Goal: Task Accomplishment & Management: Use online tool/utility

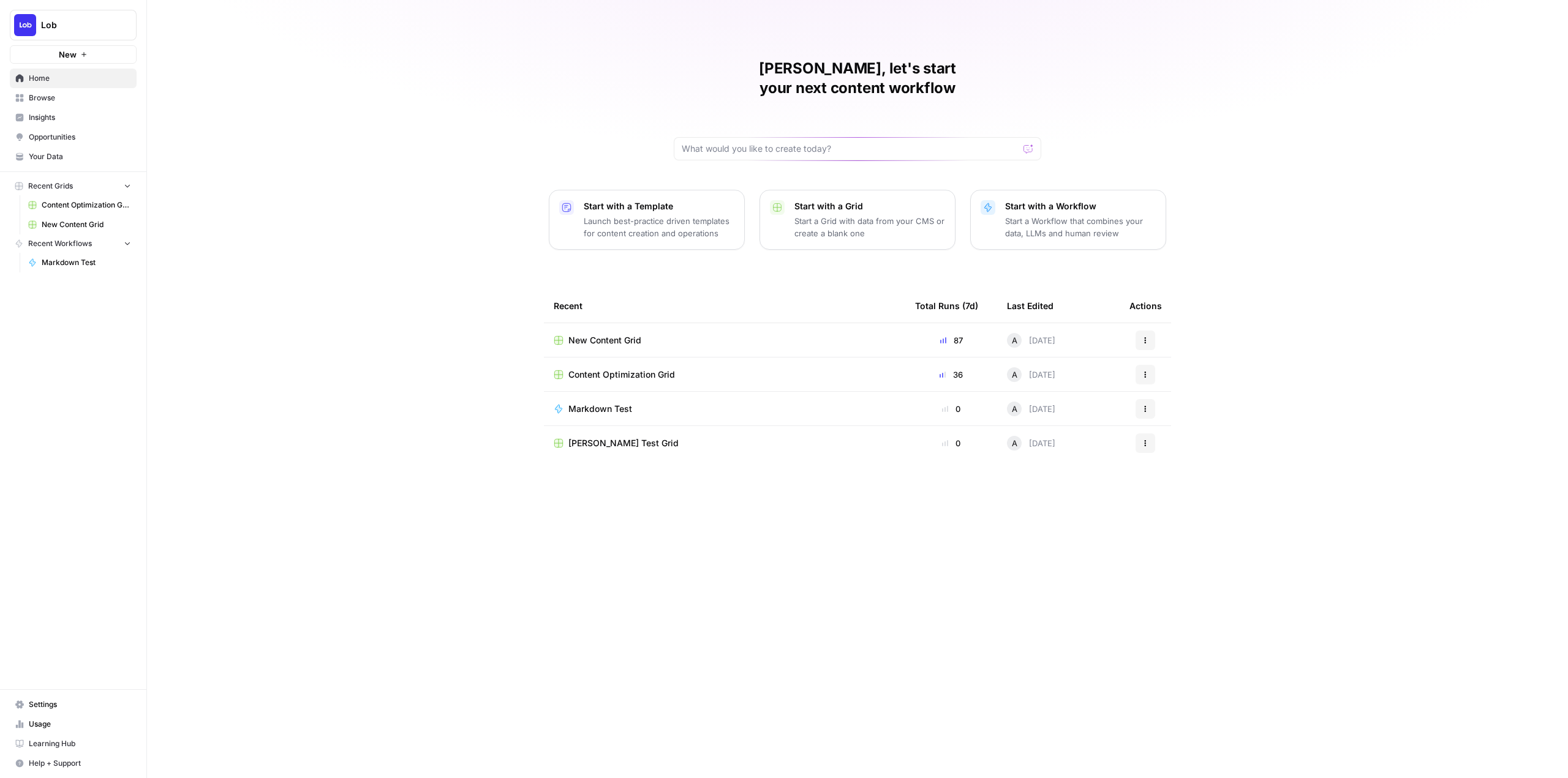
click at [54, 27] on span "Lob" at bounding box center [78, 25] width 74 height 12
click at [76, 96] on span "Catalyst" at bounding box center [118, 102] width 162 height 12
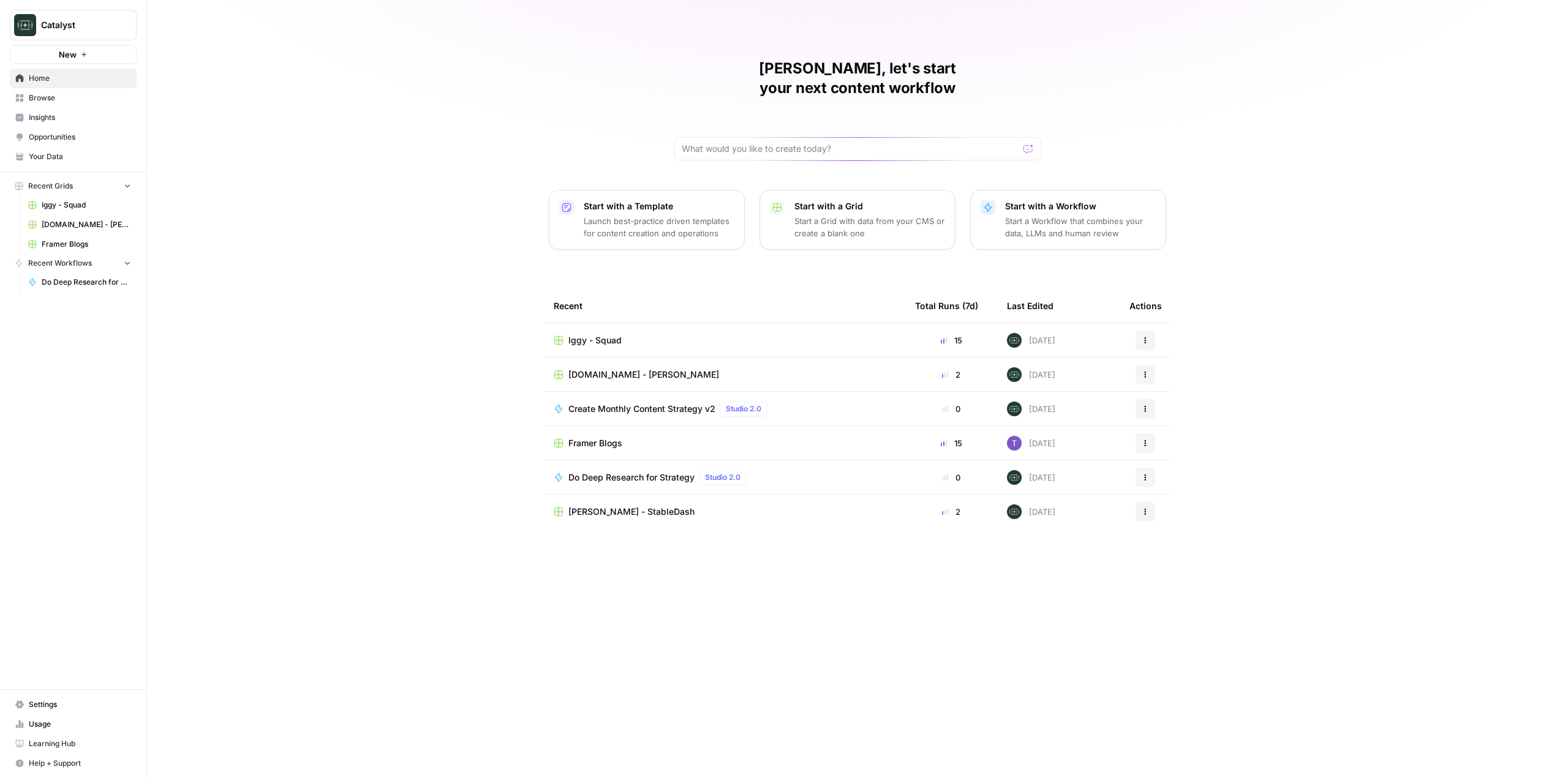
click at [666, 403] on span "Create Monthly Content Strategy v2" at bounding box center [642, 409] width 147 height 12
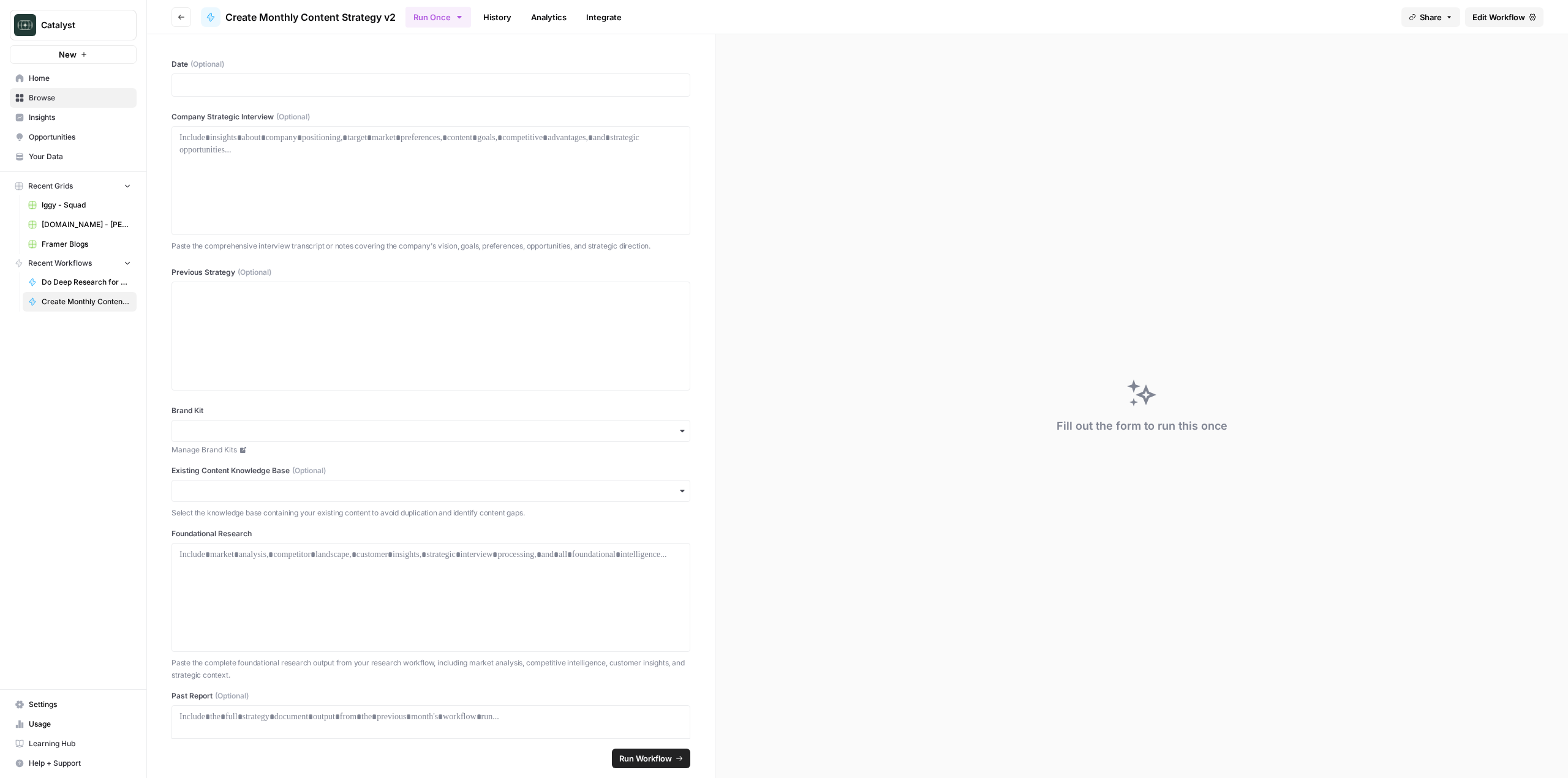
click at [1481, 19] on span "Edit Workflow" at bounding box center [1499, 17] width 52 height 12
click at [65, 100] on span "Browse" at bounding box center [80, 98] width 103 height 11
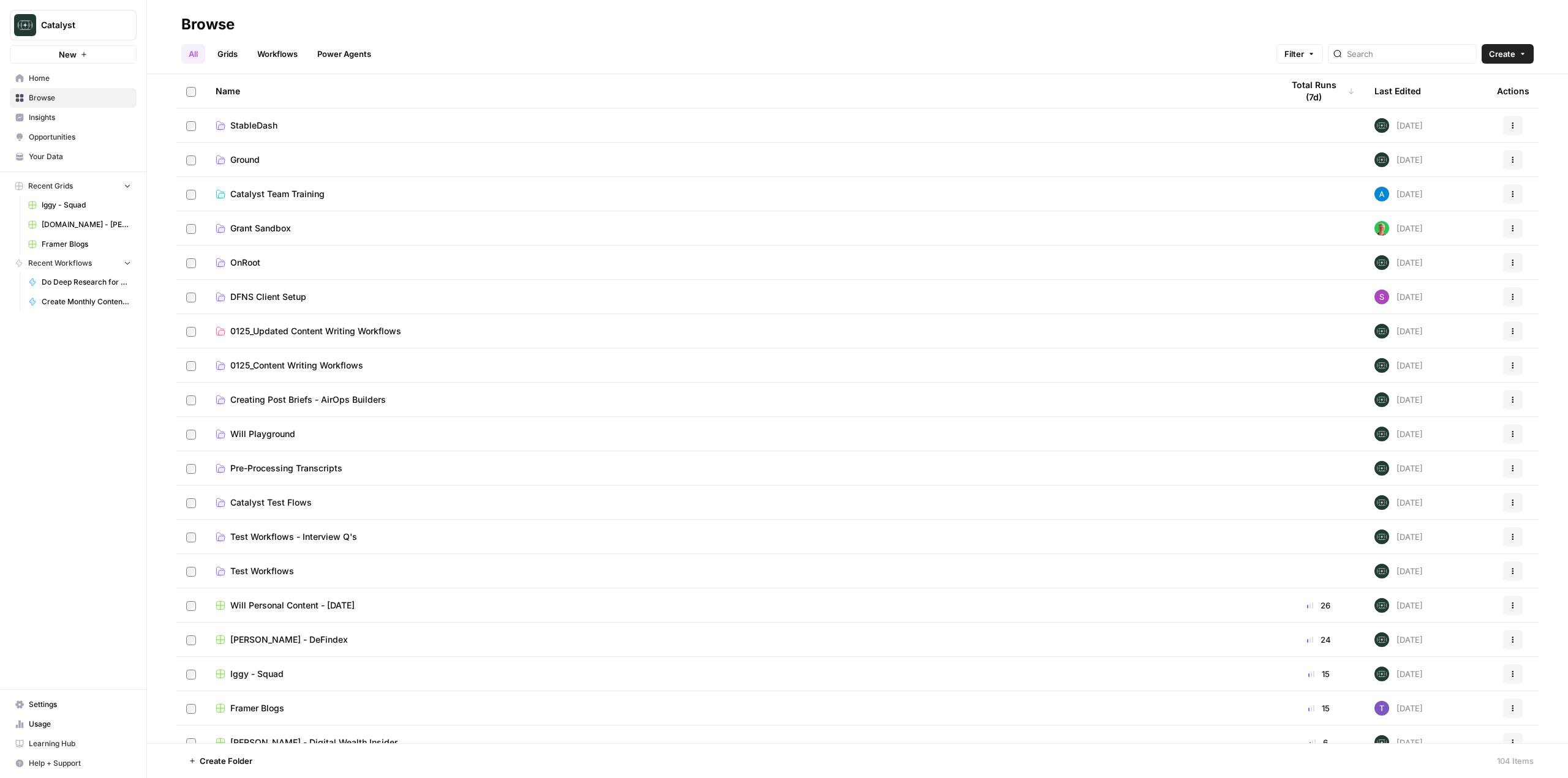
click at [1399, 61] on div at bounding box center [1402, 54] width 149 height 20
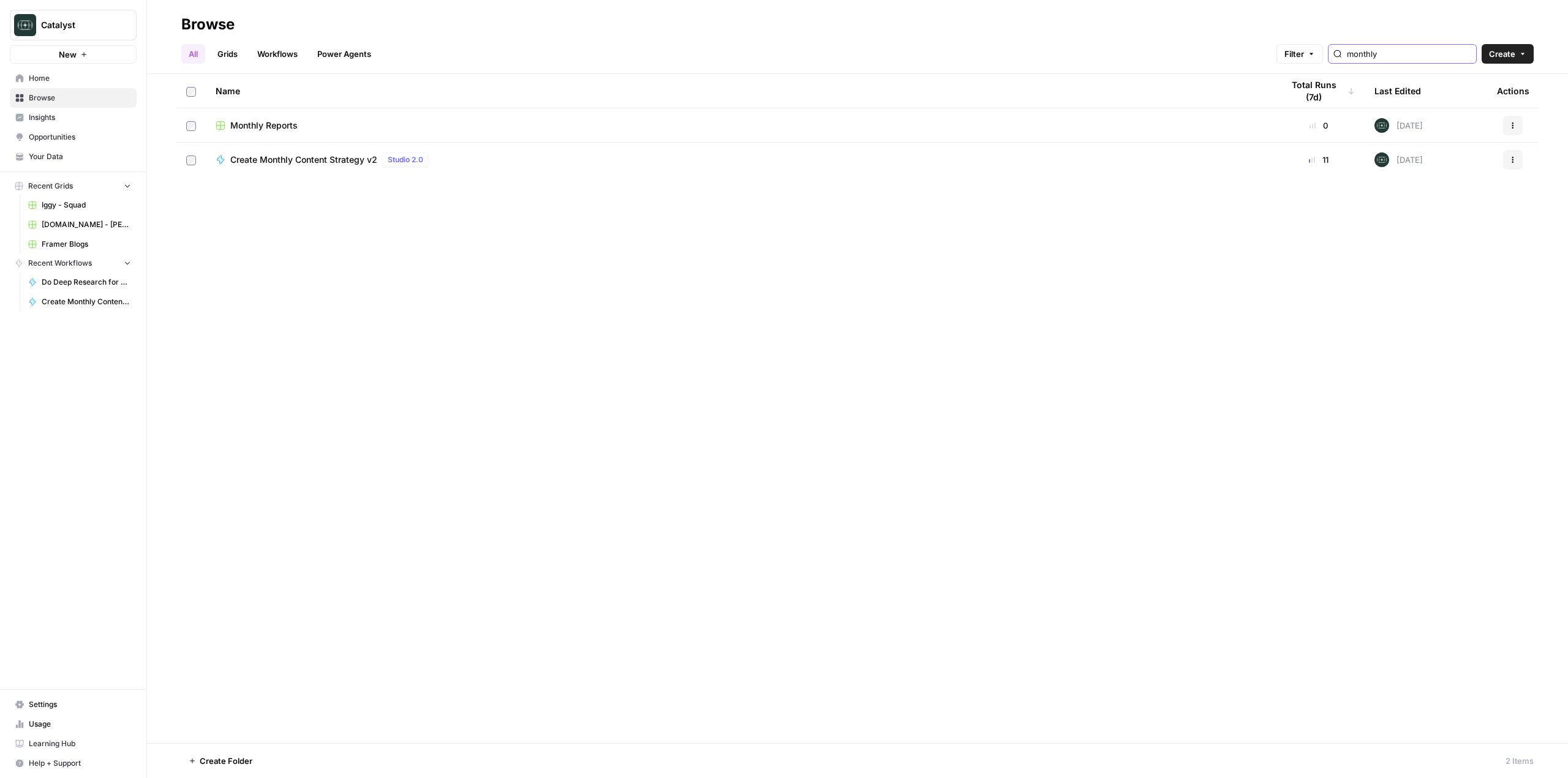
type input "monthly"
click at [334, 156] on span "Create Monthly Content Strategy v2" at bounding box center [304, 160] width 147 height 12
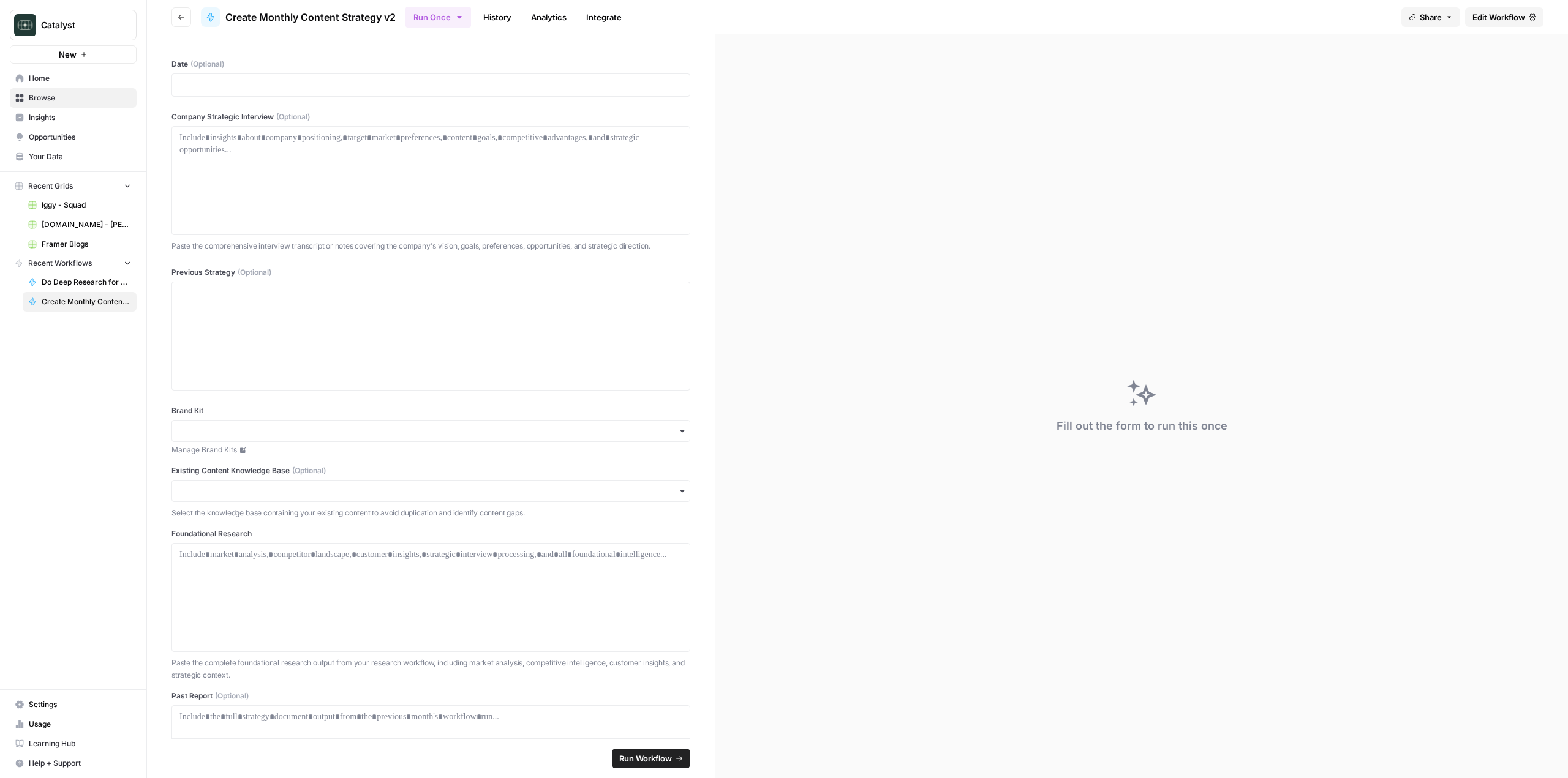
click at [1508, 20] on span "Edit Workflow" at bounding box center [1499, 17] width 52 height 12
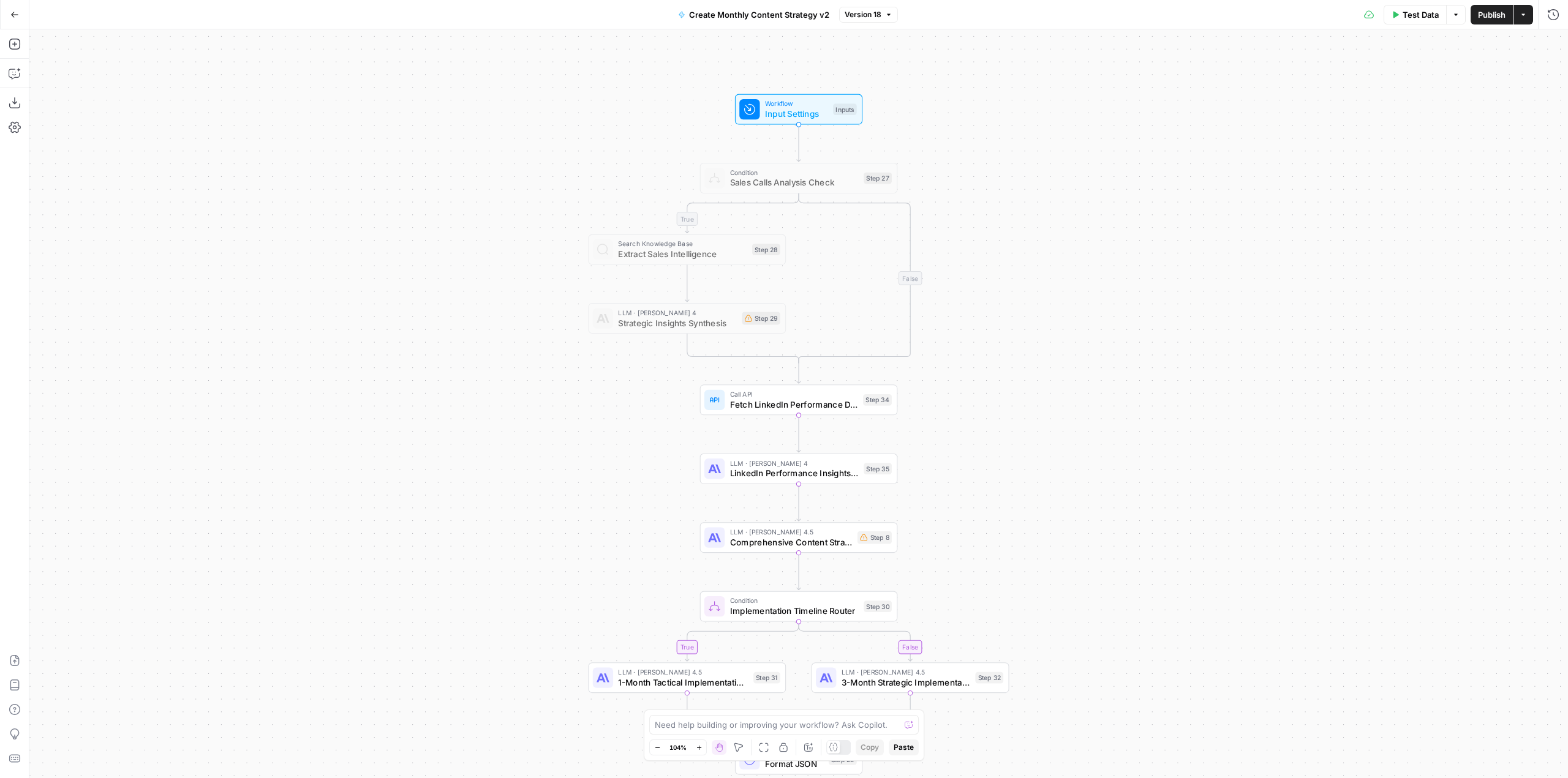
click at [872, 24] on div "Create Monthly Content Strategy v2 Version 18" at bounding box center [784, 14] width 227 height 20
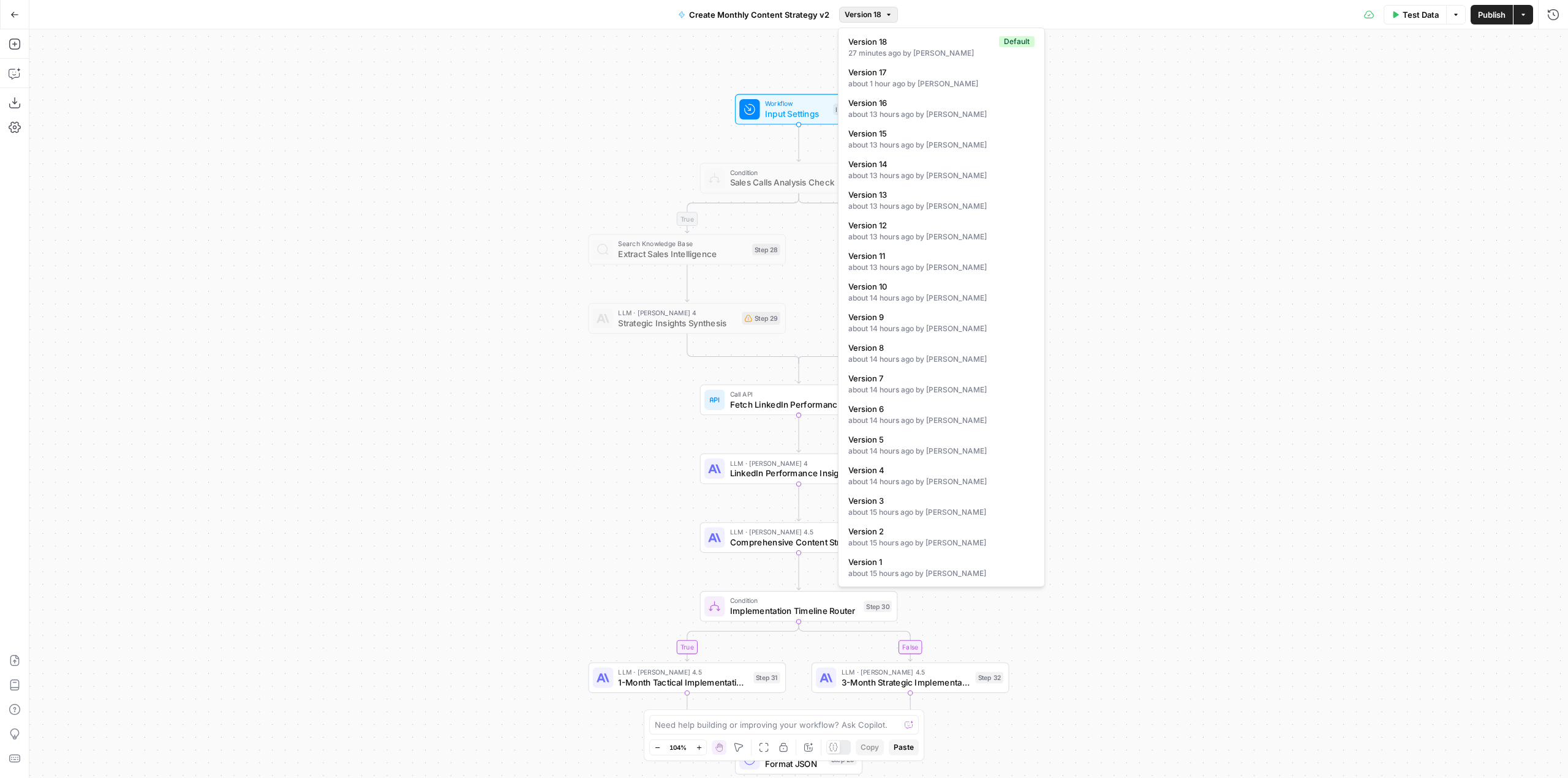
click at [858, 15] on span "Version 18" at bounding box center [863, 14] width 36 height 11
click at [924, 332] on div "about 14 hours ago by Will Leatherman" at bounding box center [941, 329] width 186 height 11
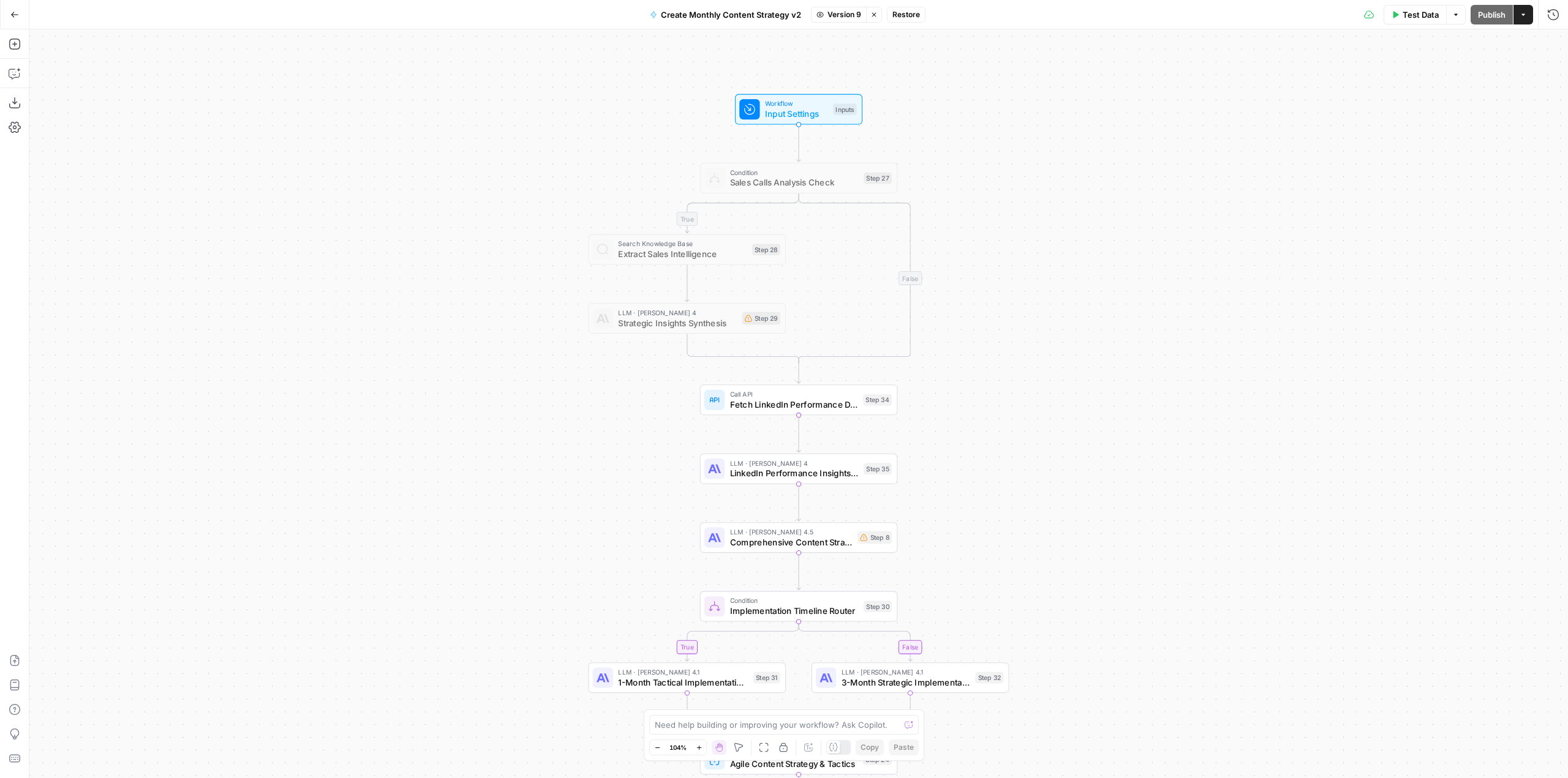
click at [899, 11] on span "Restore" at bounding box center [907, 14] width 27 height 11
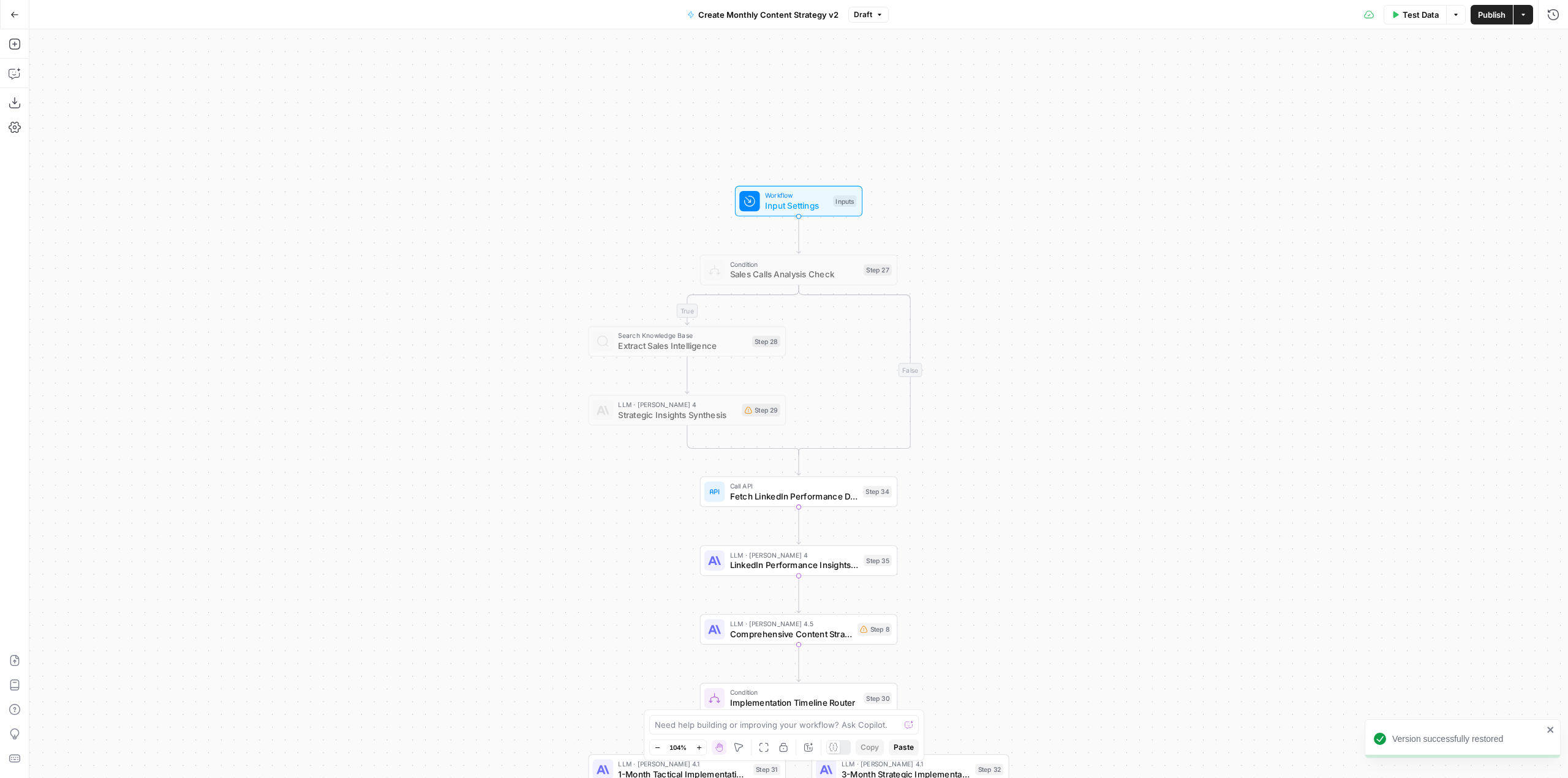
click at [863, 21] on button "Draft" at bounding box center [868, 14] width 40 height 16
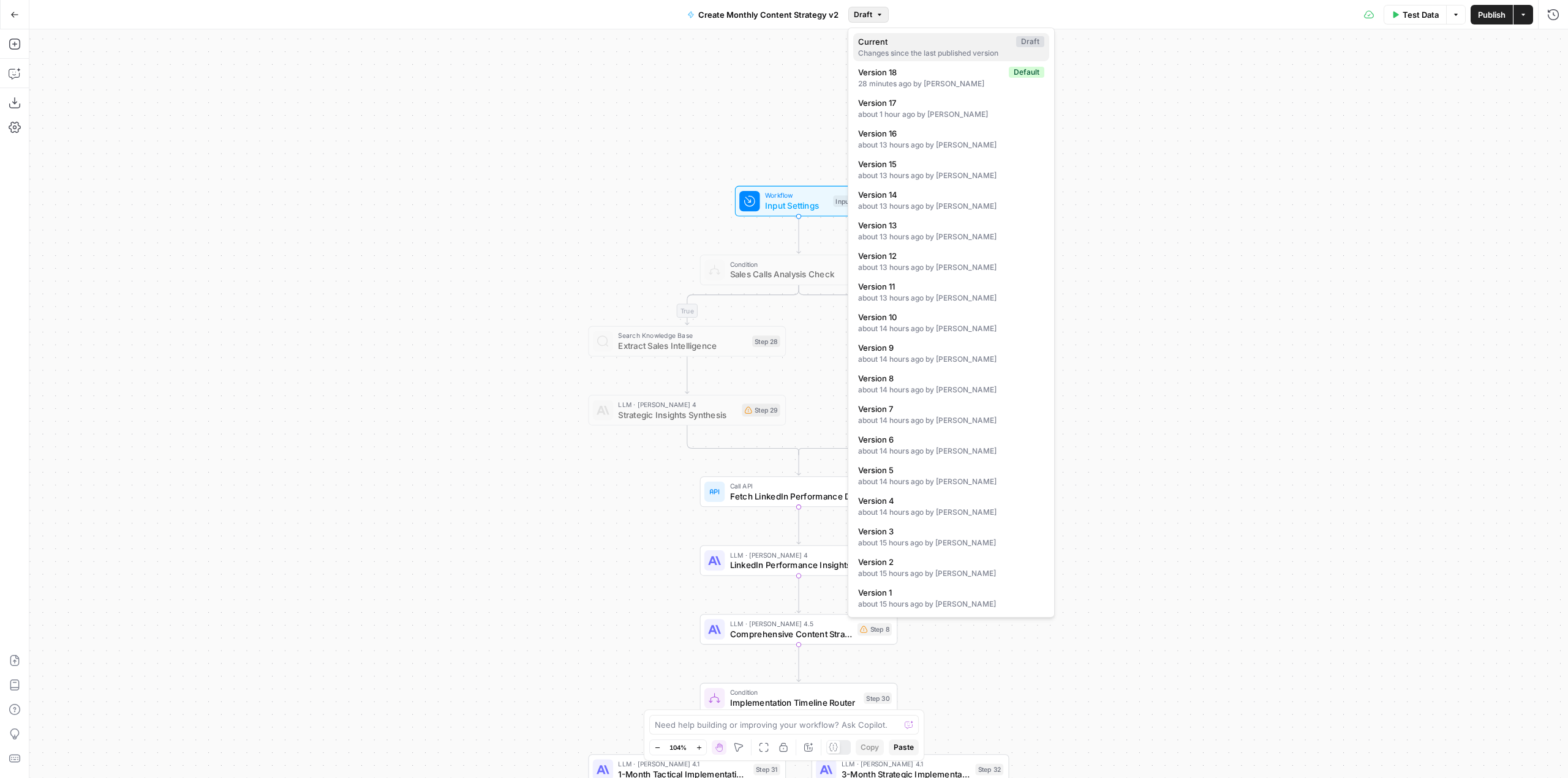
click at [942, 49] on div "Changes since the last published version" at bounding box center [951, 53] width 186 height 11
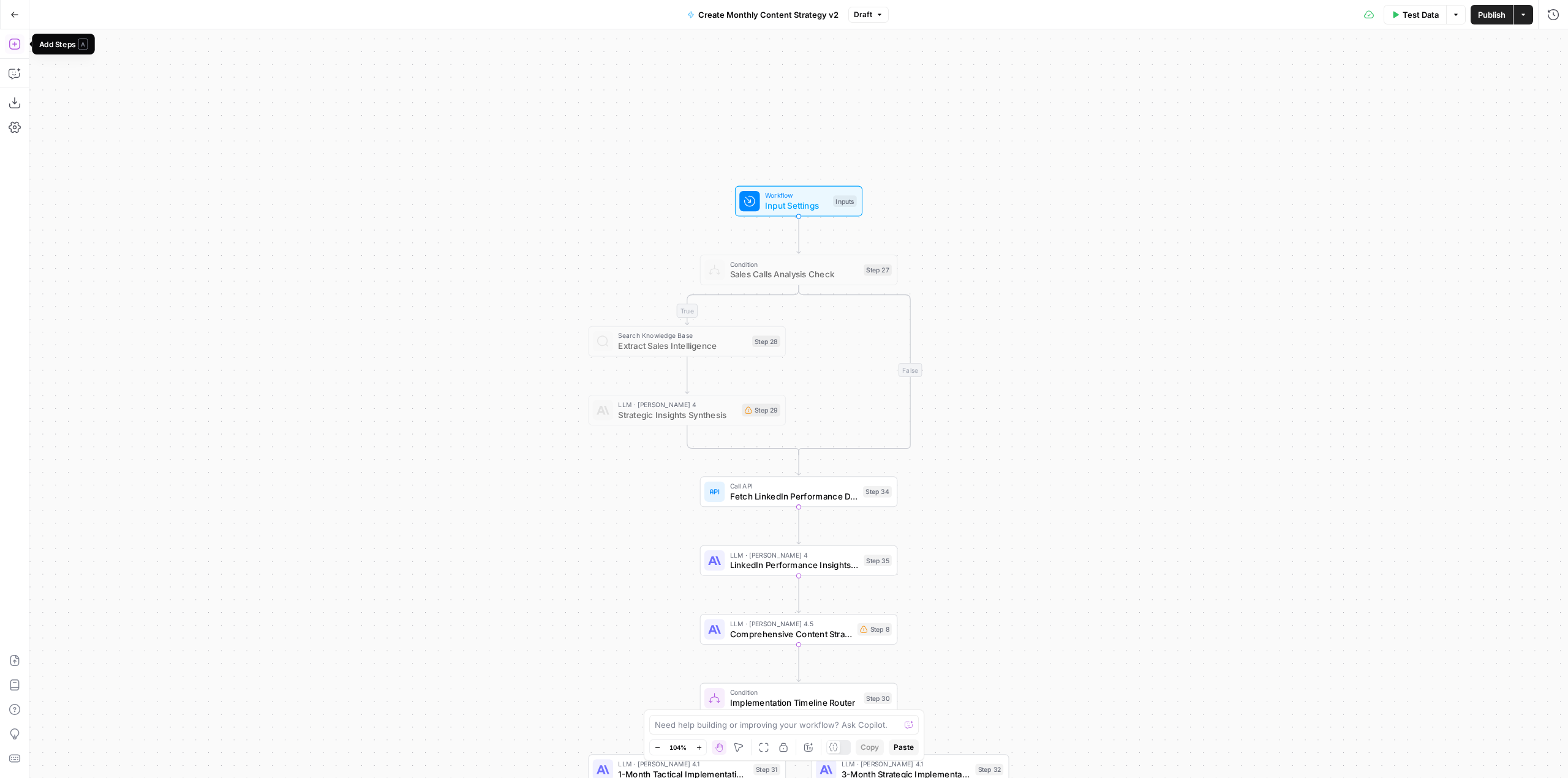
click at [11, 43] on icon "button" at bounding box center [14, 44] width 12 height 12
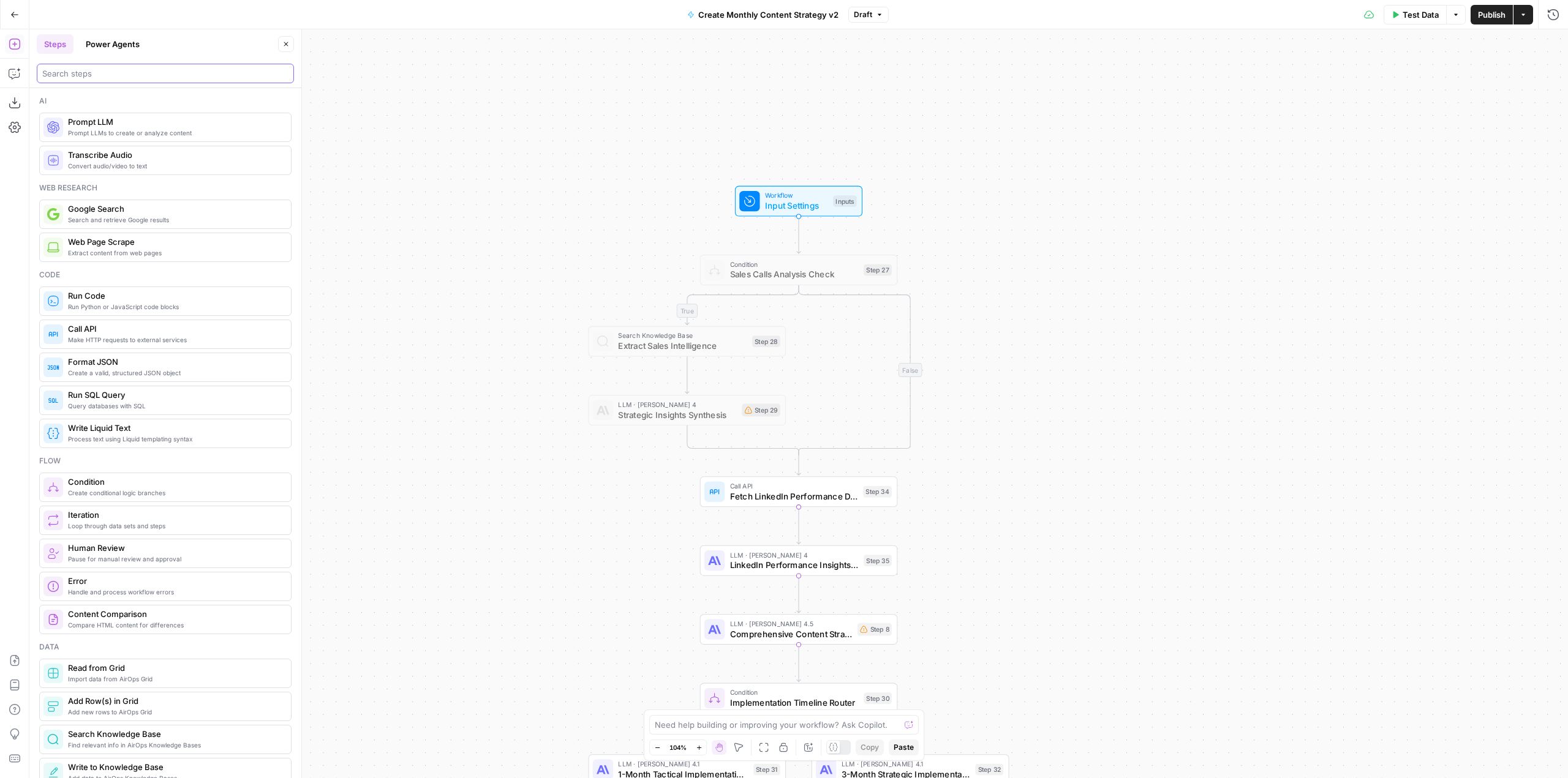
click at [111, 77] on input "search" at bounding box center [166, 74] width 246 height 12
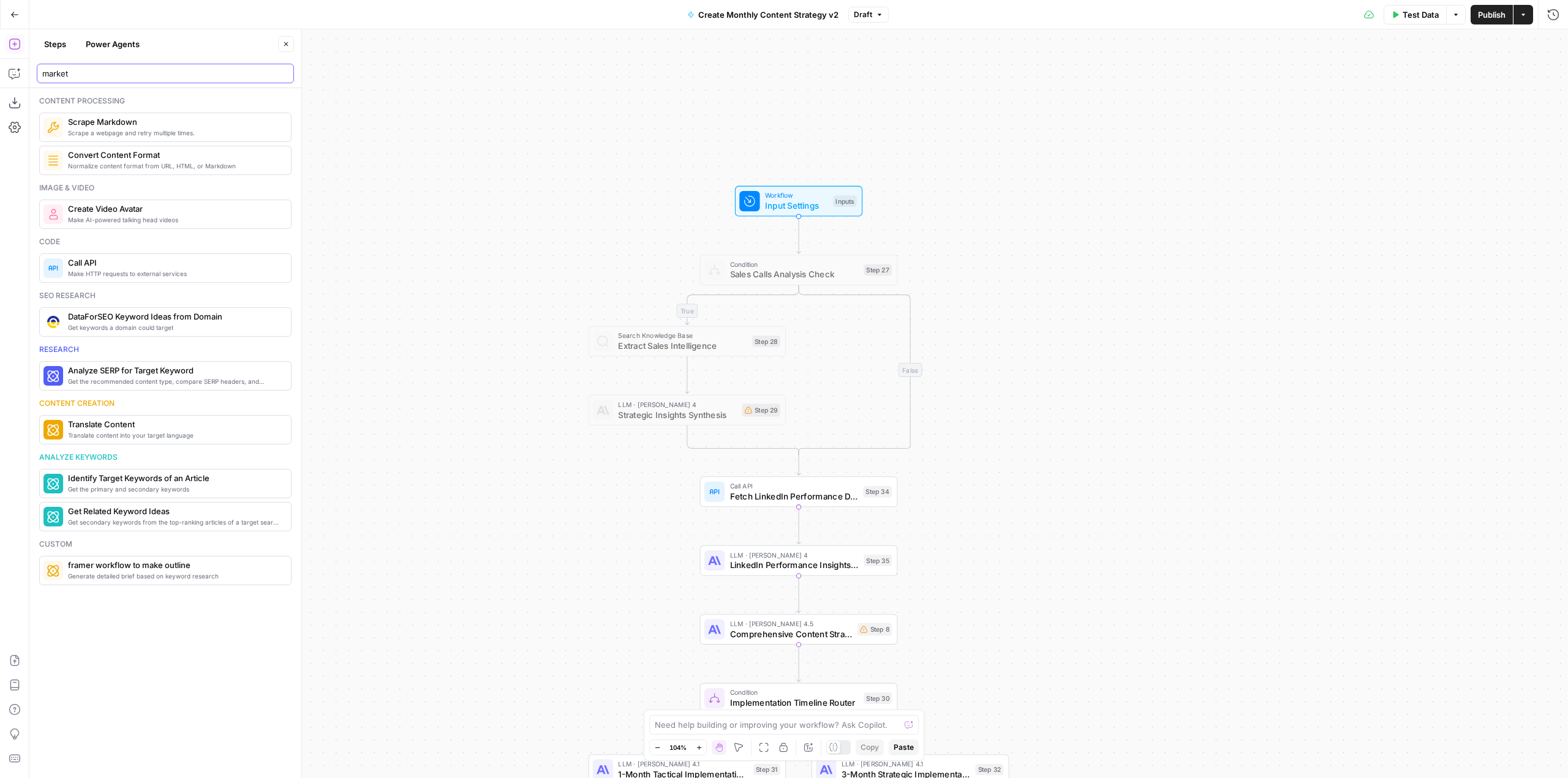
type input "market"
click at [21, 12] on button "Go Back" at bounding box center [14, 14] width 22 height 22
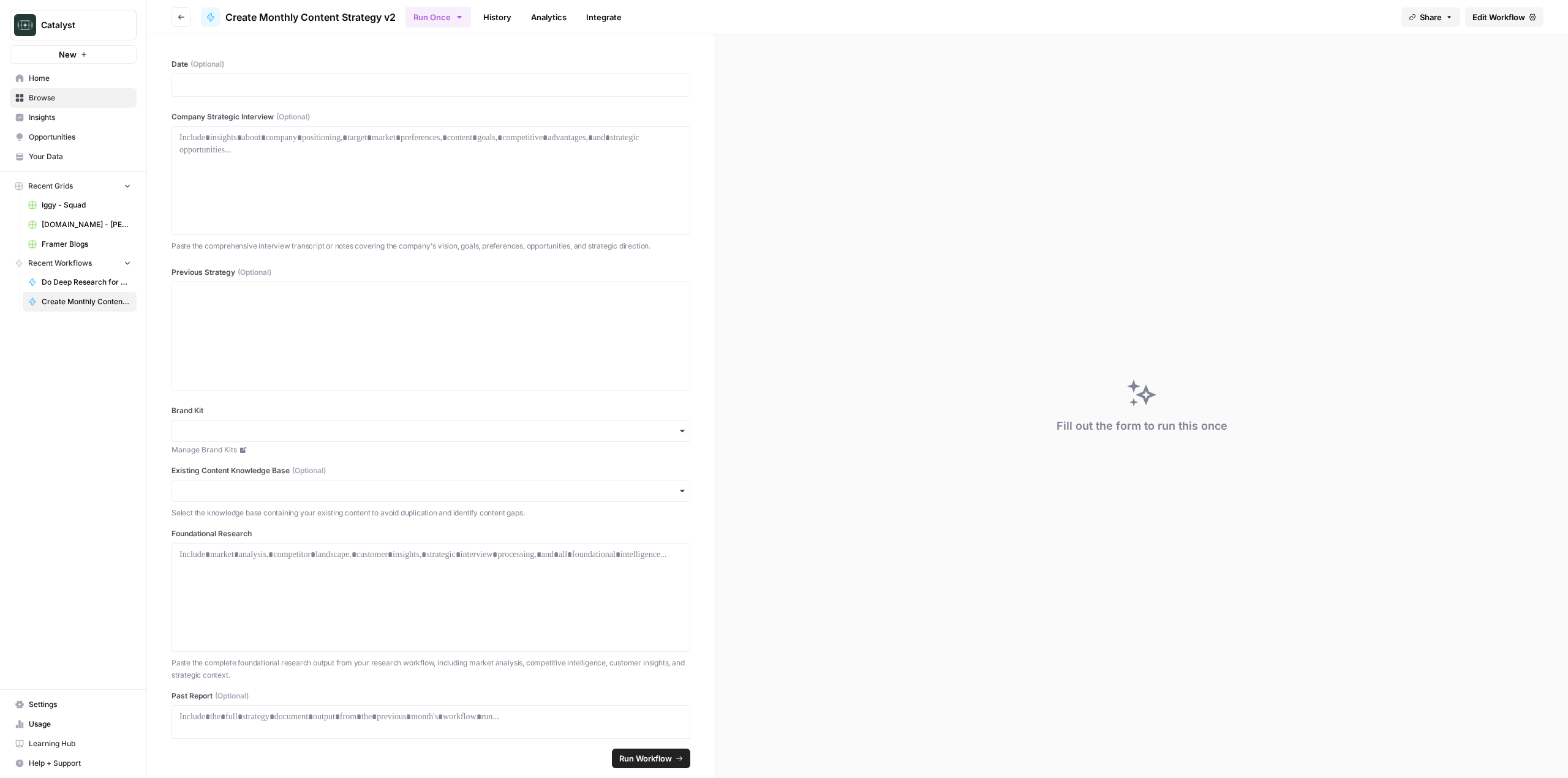
click at [73, 71] on link "Home" at bounding box center [73, 78] width 127 height 20
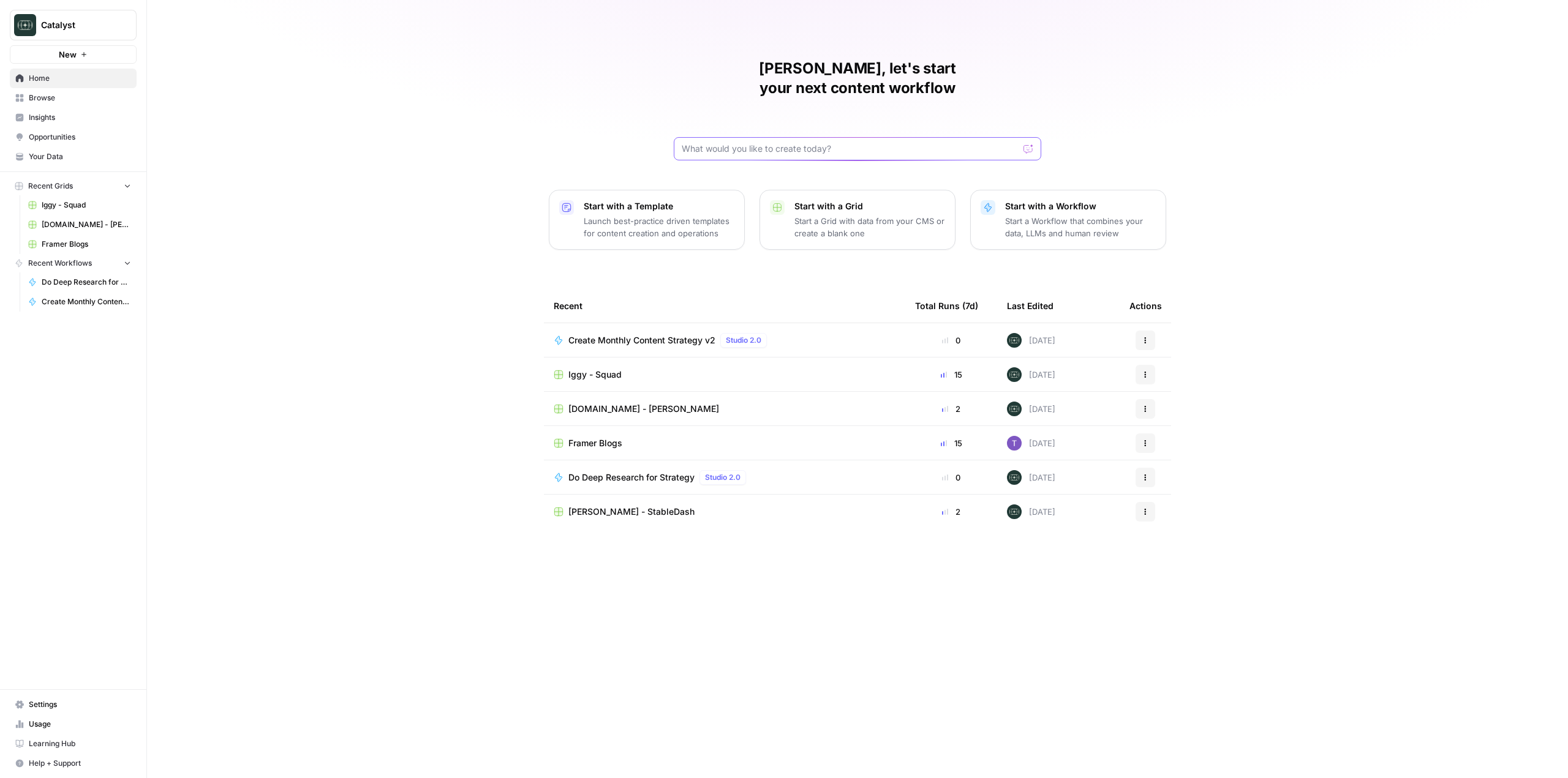
click at [838, 143] on input "text" at bounding box center [850, 149] width 337 height 12
type input "market"
click at [49, 97] on span "Browse" at bounding box center [80, 98] width 103 height 11
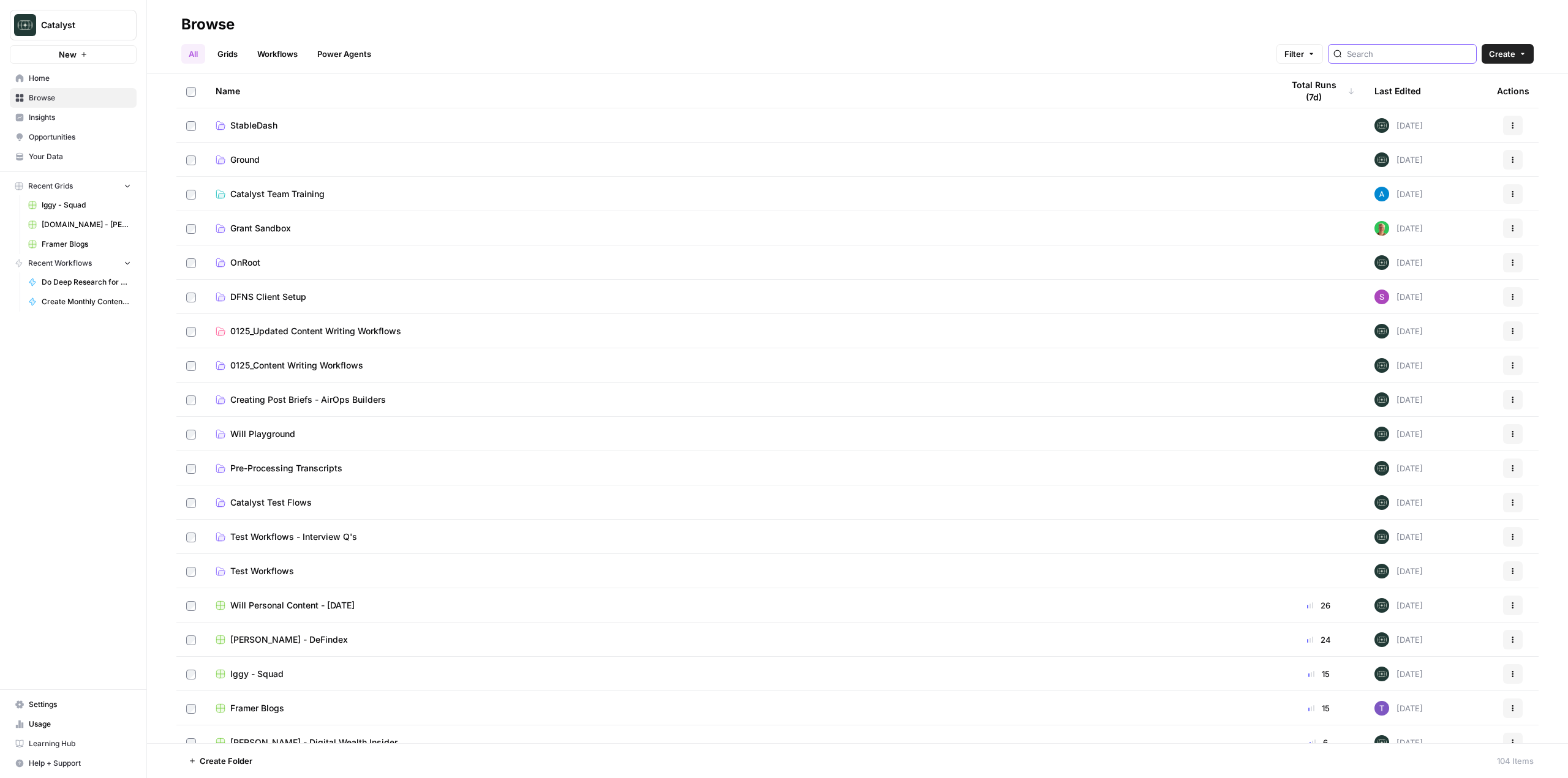
click at [1415, 55] on input "search" at bounding box center [1409, 54] width 125 height 12
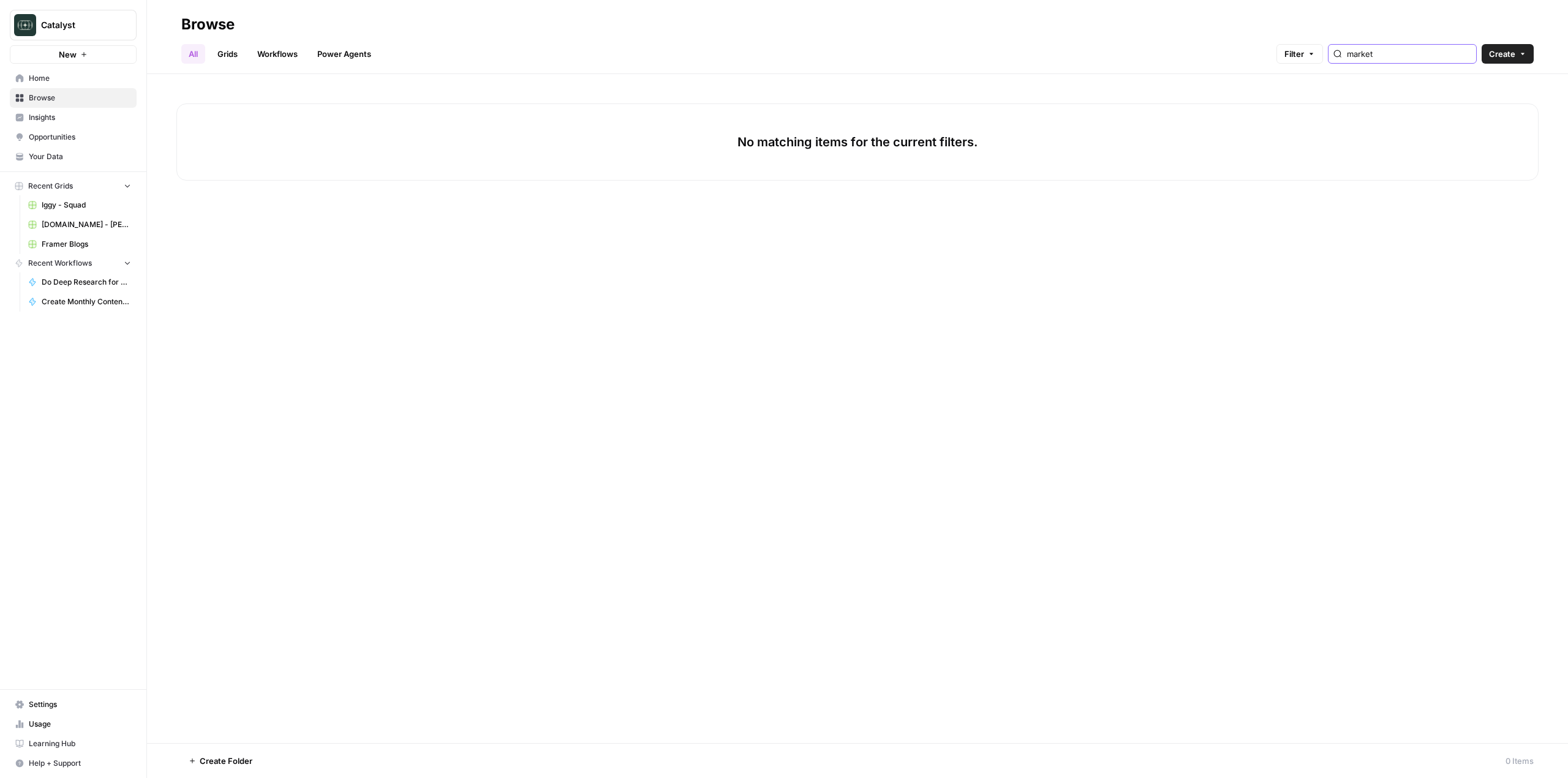
type input "market"
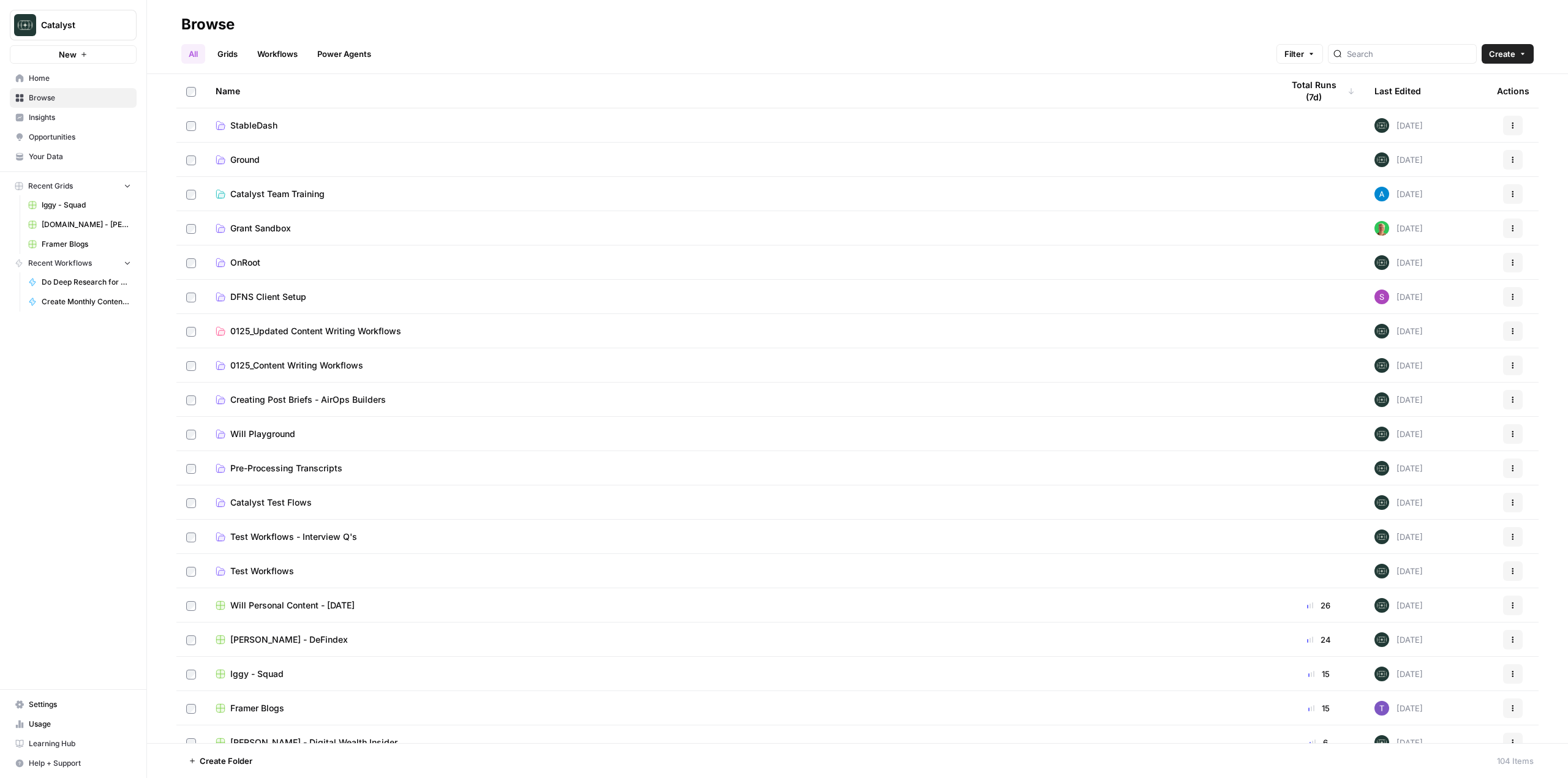
click at [78, 83] on span "Home" at bounding box center [80, 78] width 103 height 11
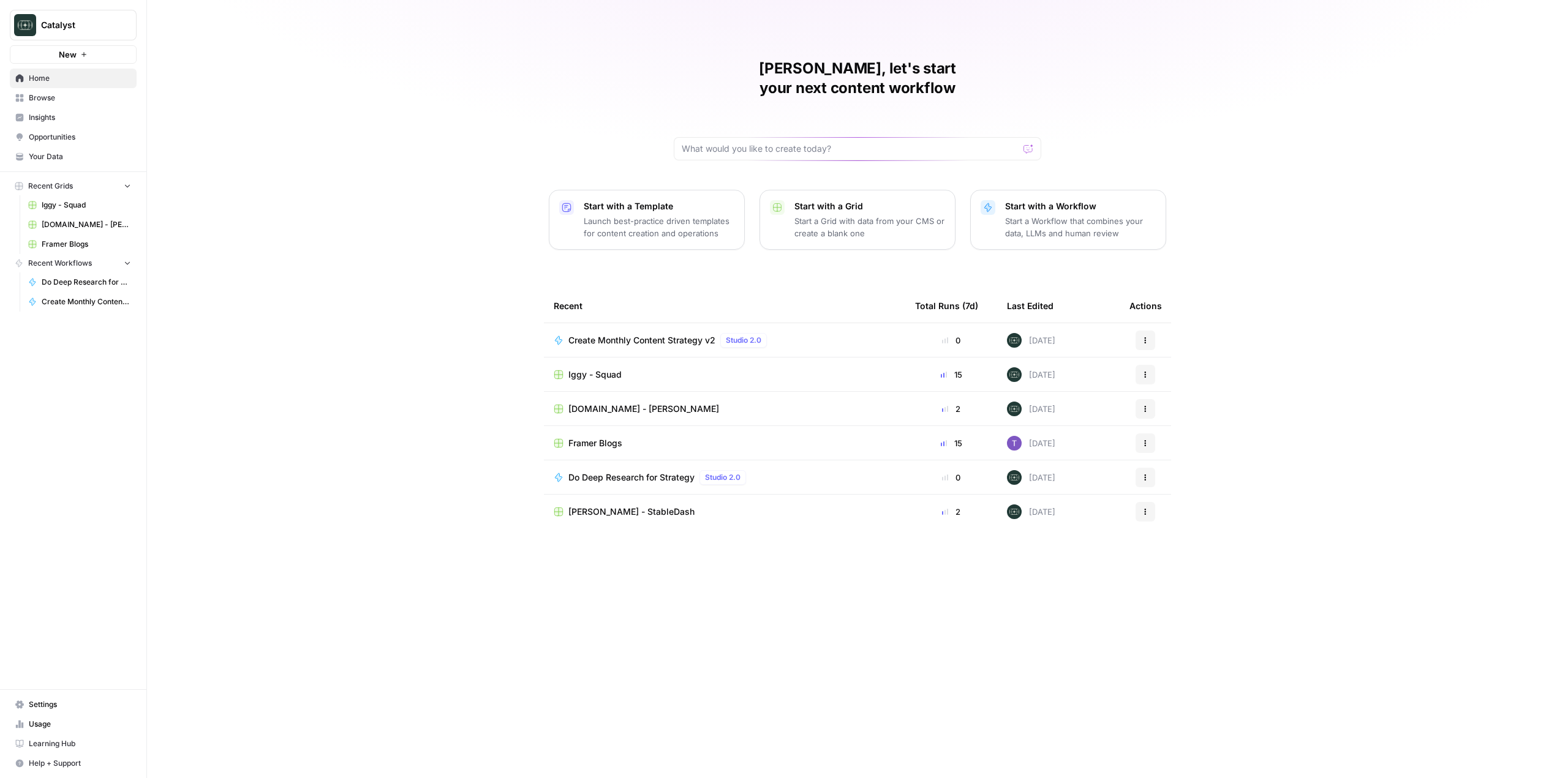
click at [664, 335] on span "Create Monthly Content Strategy v2" at bounding box center [642, 341] width 147 height 12
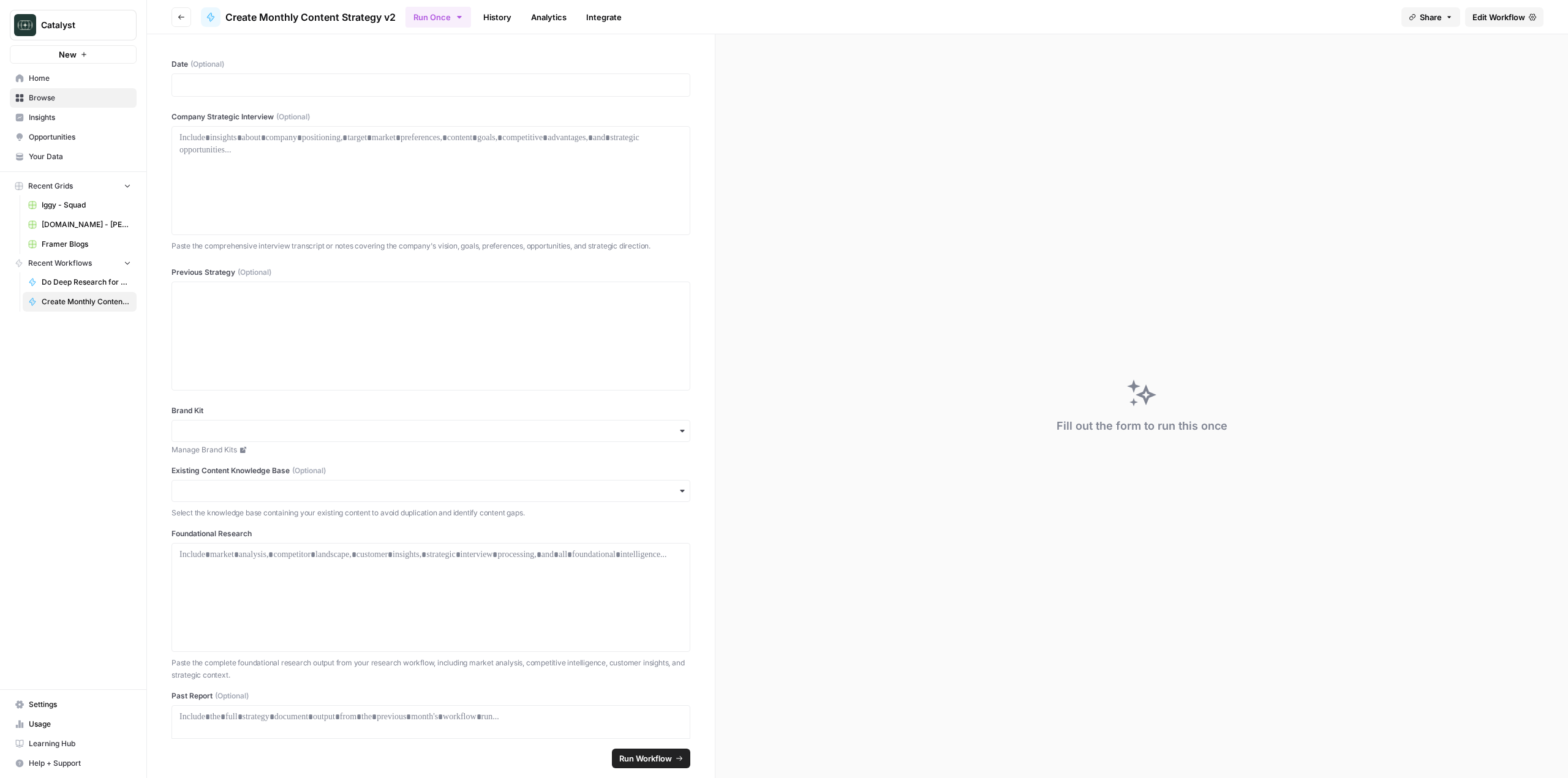
click at [1493, 14] on span "Edit Workflow" at bounding box center [1499, 17] width 52 height 12
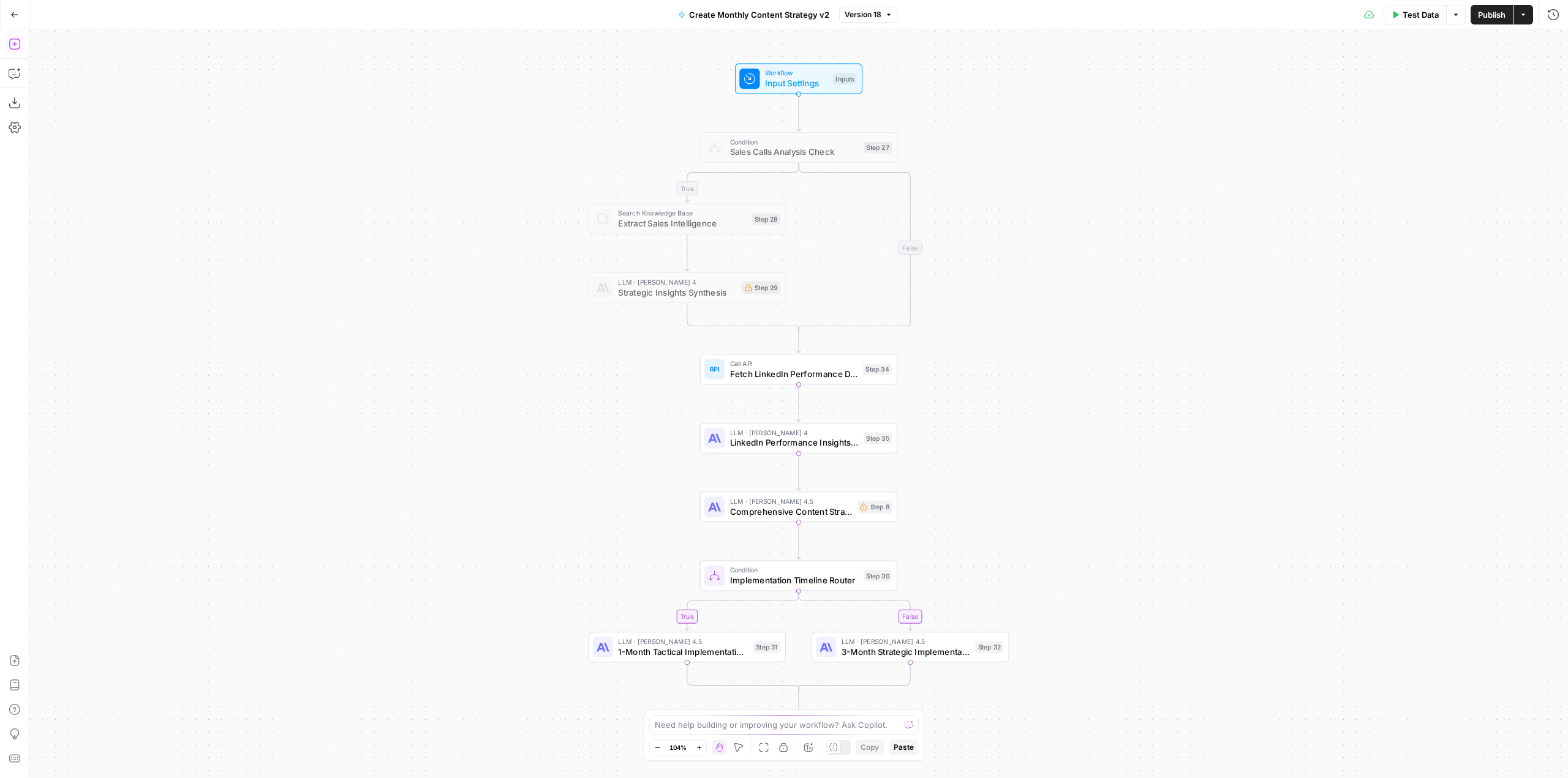
click at [14, 45] on icon "button" at bounding box center [14, 44] width 11 height 11
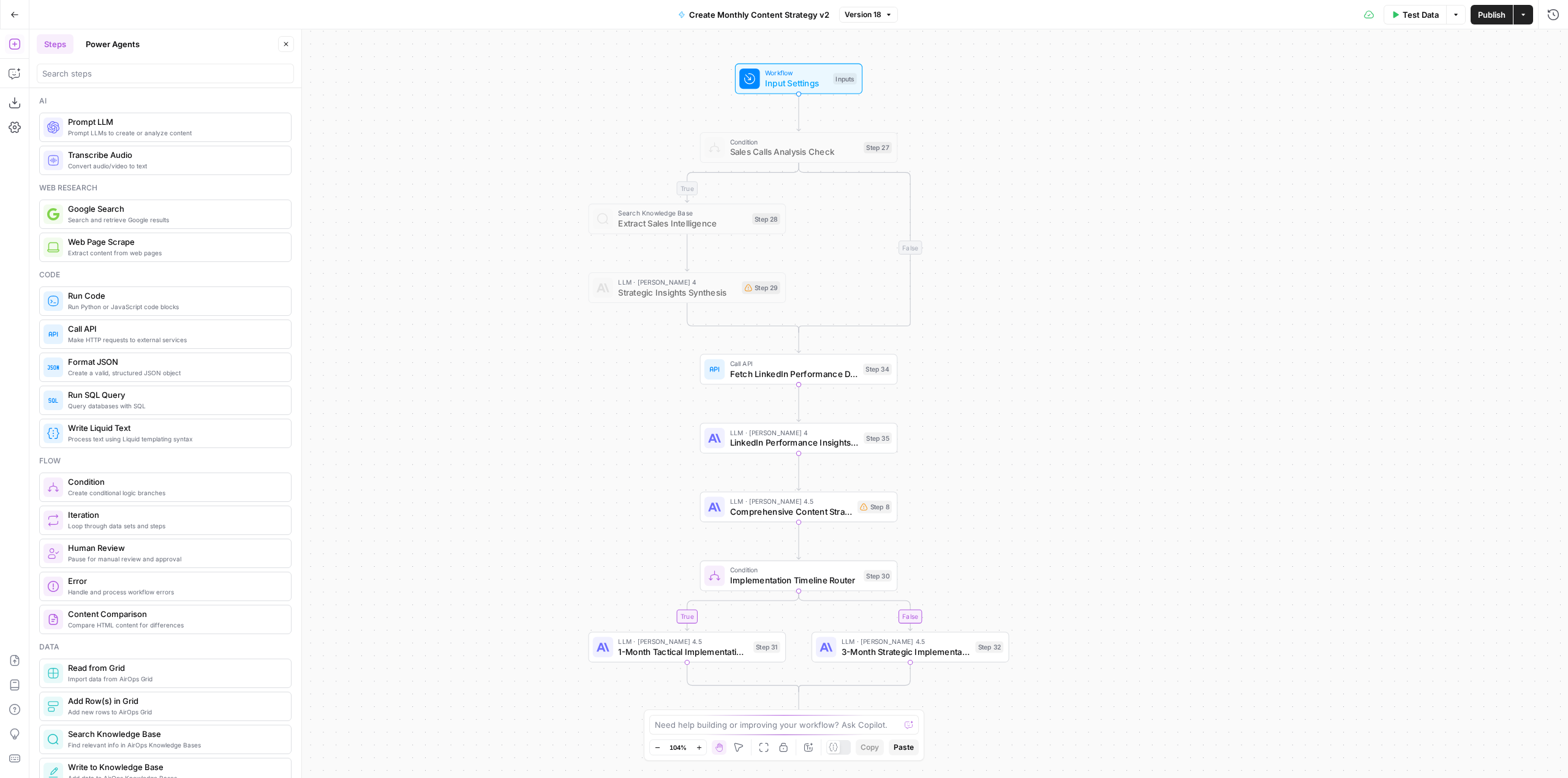
click at [121, 39] on button "Power Agents" at bounding box center [112, 44] width 68 height 20
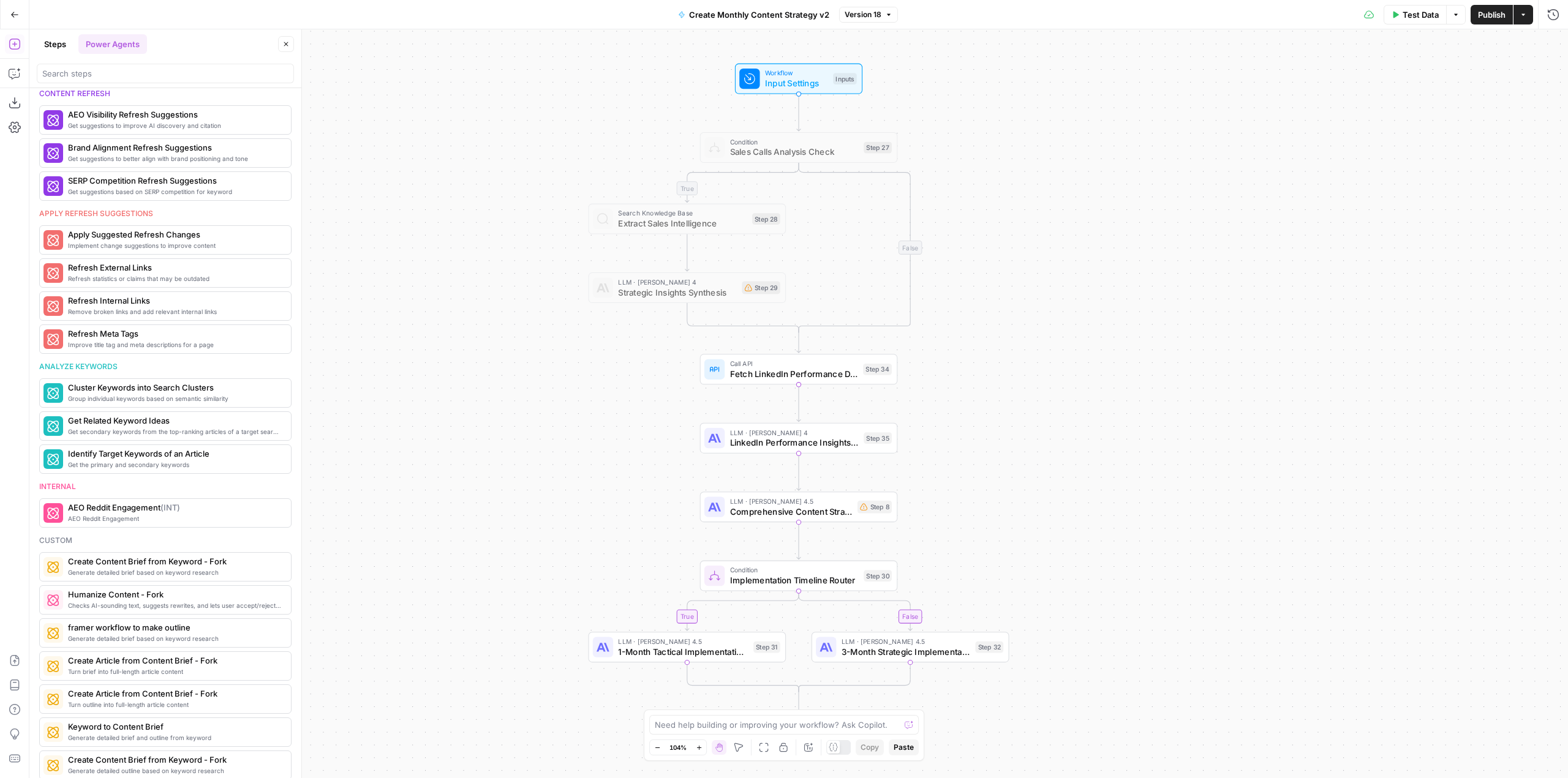
scroll to position [596, 0]
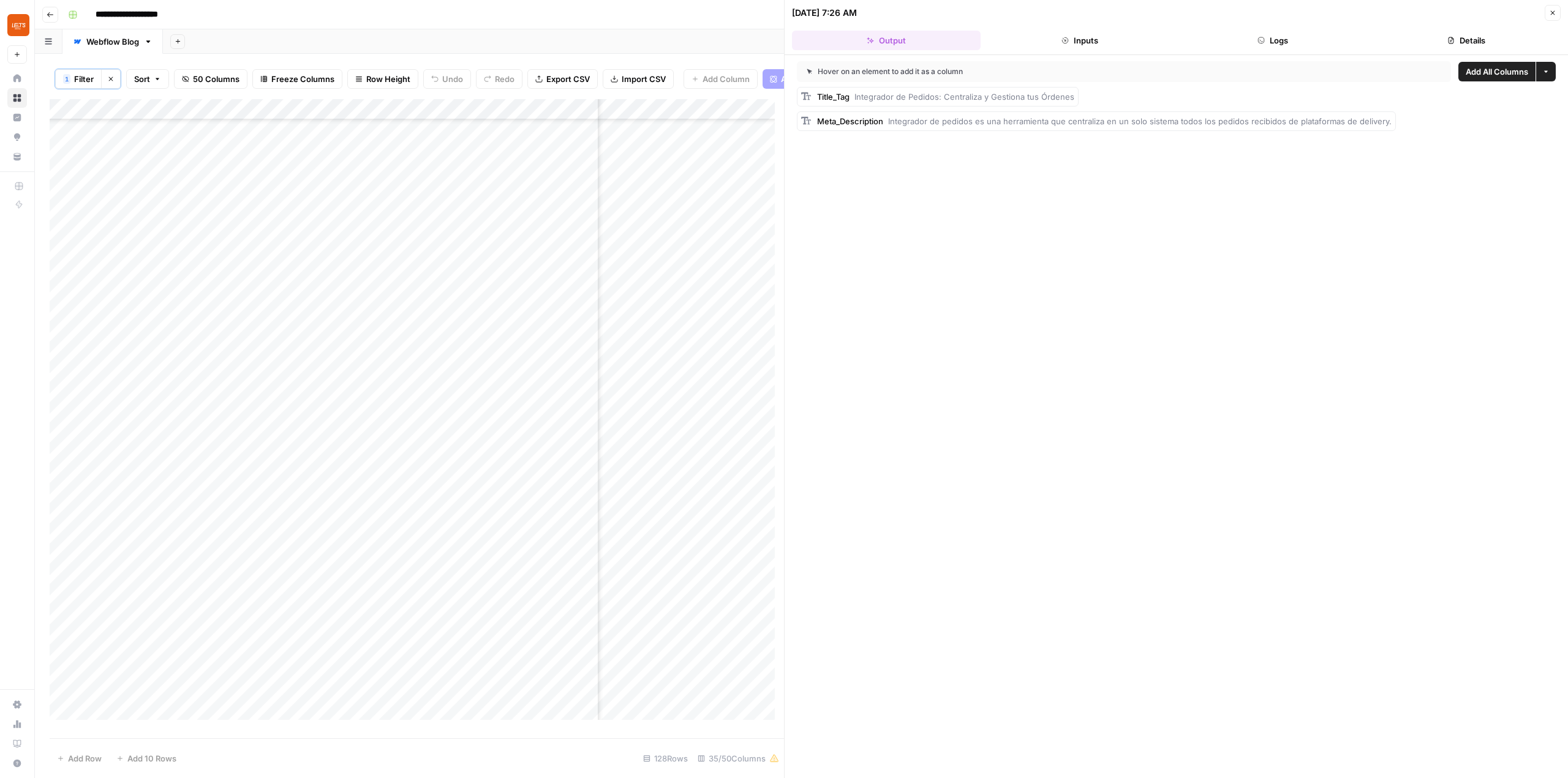
scroll to position [218, 2437]
